Goal: Information Seeking & Learning: Find contact information

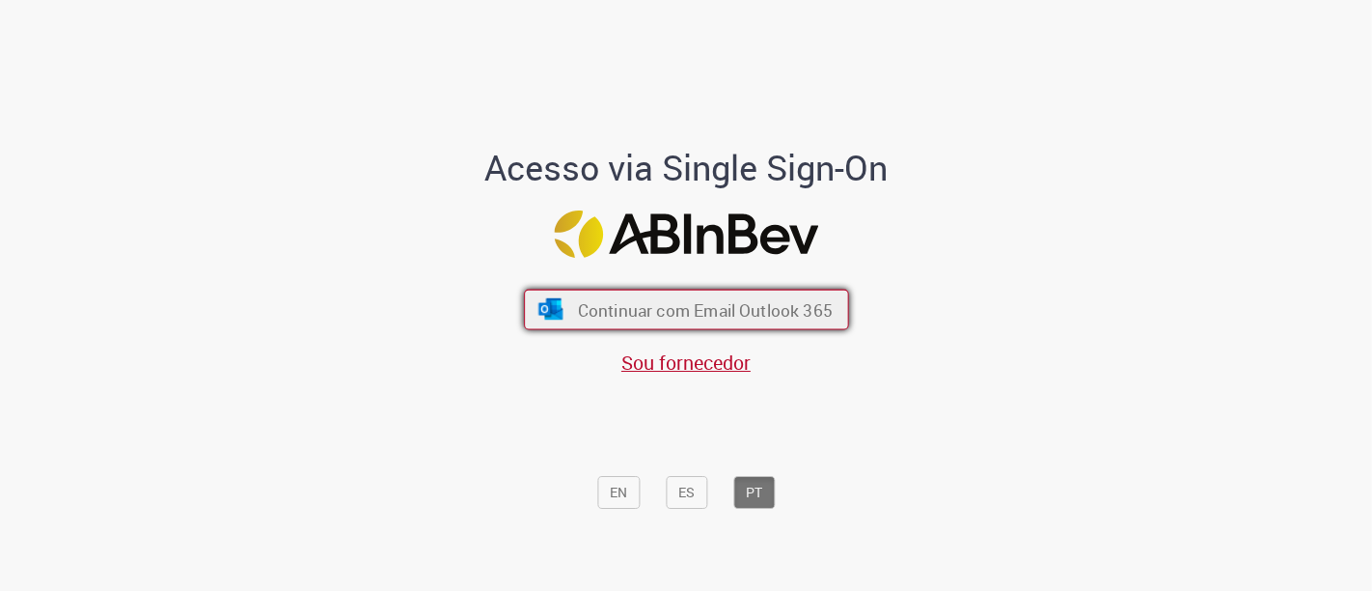
click at [722, 306] on span "Continuar com Email Outlook 365" at bounding box center [704, 309] width 255 height 22
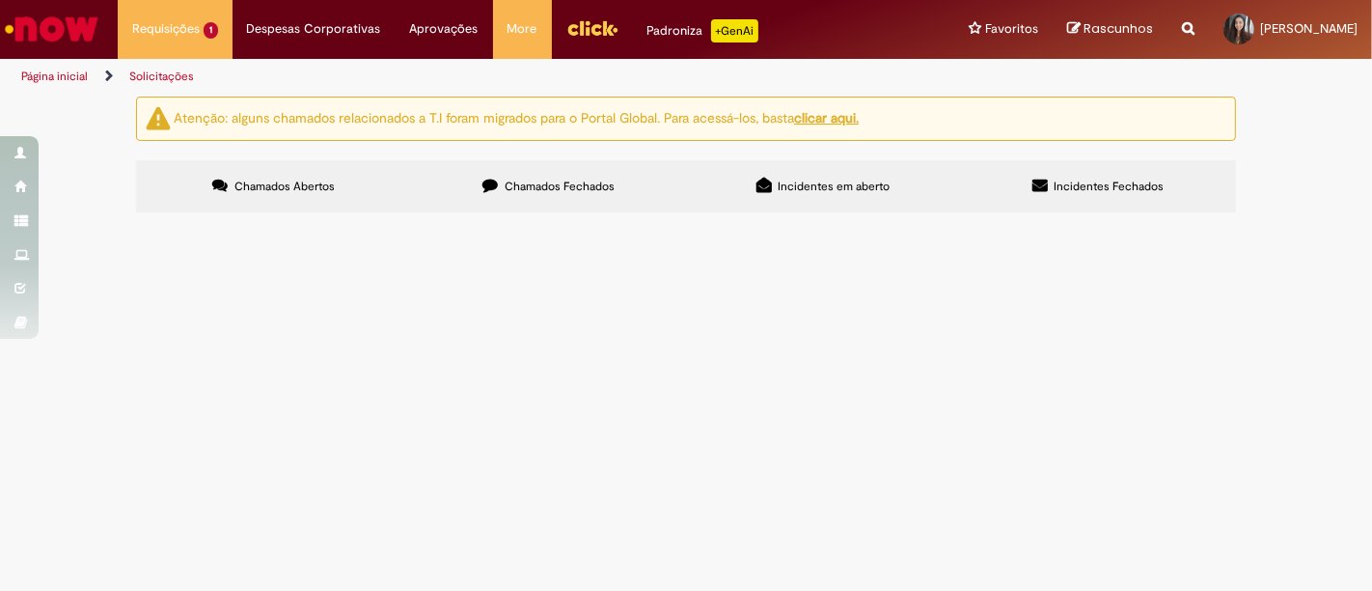
click at [0, 0] on span "Blindagem Frota Leve" at bounding box center [0, 0] width 0 height 0
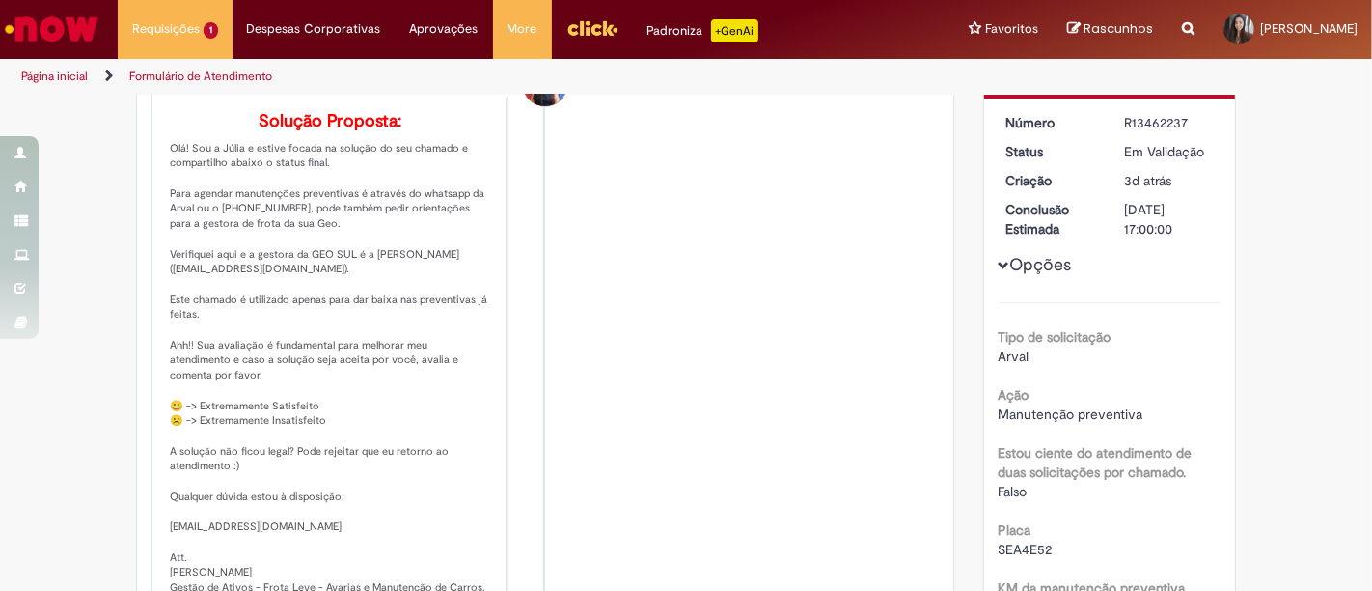
scroll to position [240, 0]
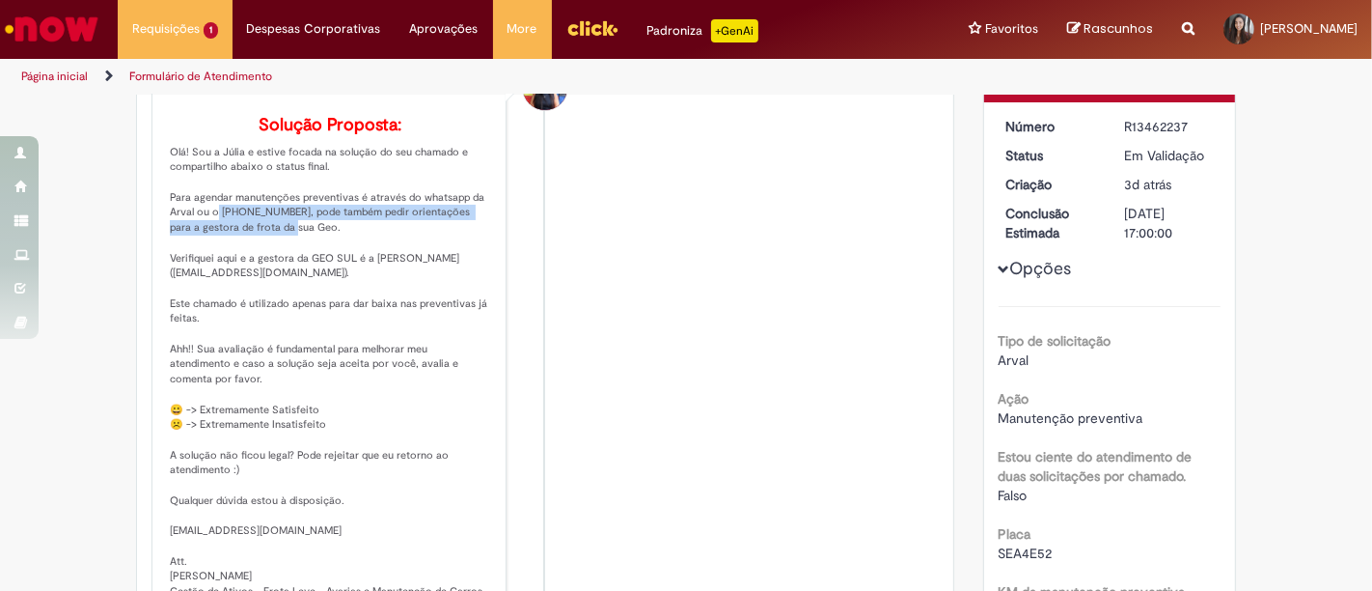
drag, startPoint x: 198, startPoint y: 233, endPoint x: 259, endPoint y: 251, distance: 63.5
click at [259, 251] on p "Solução Proposta: Olá! Sou a Júlia e estive focada na solução do seu chamado e …" at bounding box center [330, 357] width 321 height 483
click at [266, 256] on p "Solução Proposta: Olá! Sou a Júlia e estive focada na solução do seu chamado e …" at bounding box center [330, 357] width 321 height 483
click at [239, 236] on p "Solução Proposta: Olá! Sou a Júlia e estive focada na solução do seu chamado e …" at bounding box center [330, 357] width 321 height 483
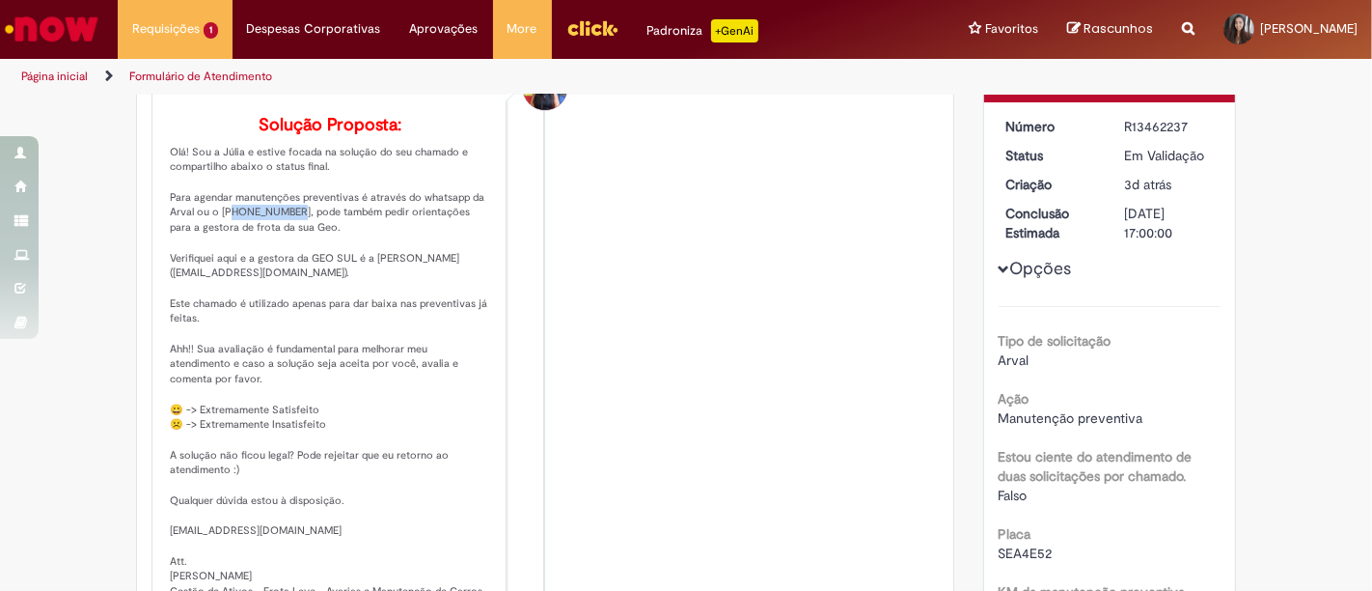
copy p "08007027825"
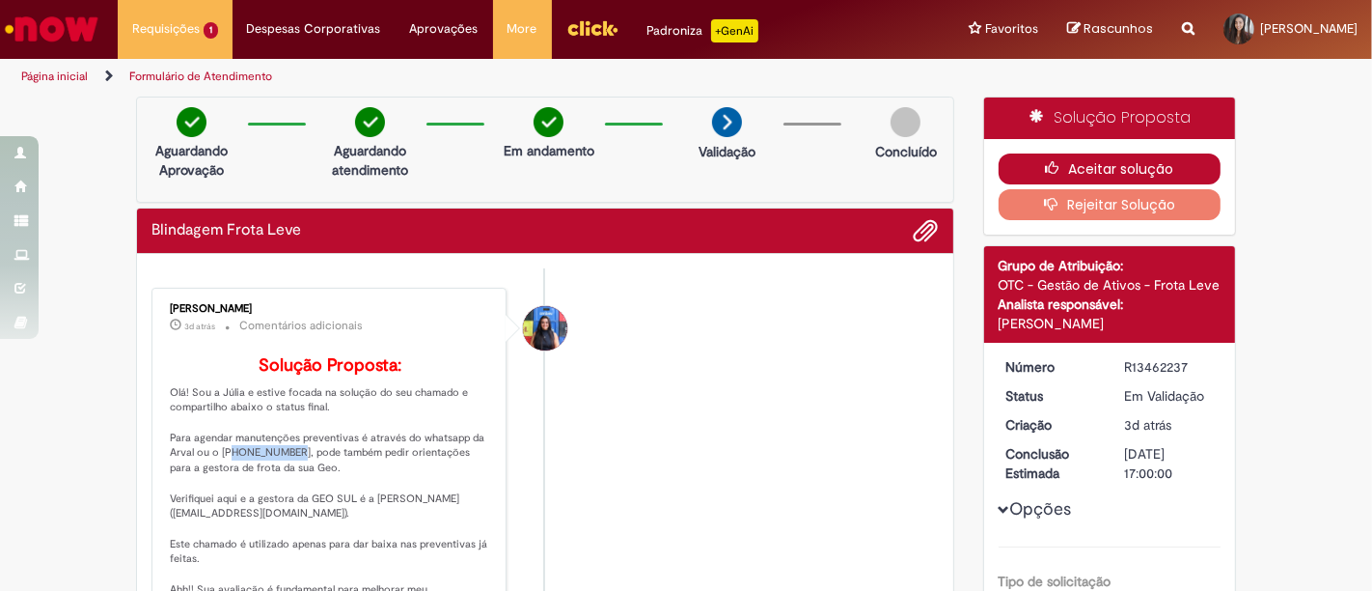
click at [1045, 161] on icon "button" at bounding box center [1056, 168] width 23 height 14
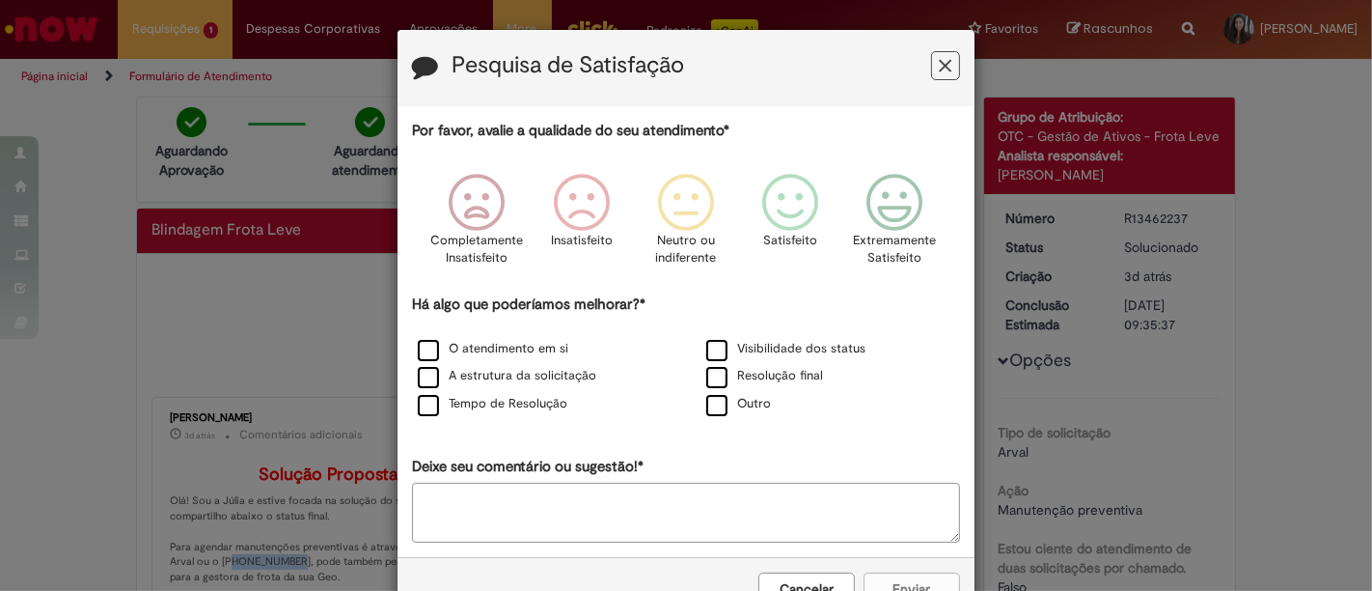
drag, startPoint x: 944, startPoint y: 62, endPoint x: 920, endPoint y: 53, distance: 25.6
click at [943, 62] on icon "Feedback" at bounding box center [946, 66] width 13 height 20
